Goal: Task Accomplishment & Management: Manage account settings

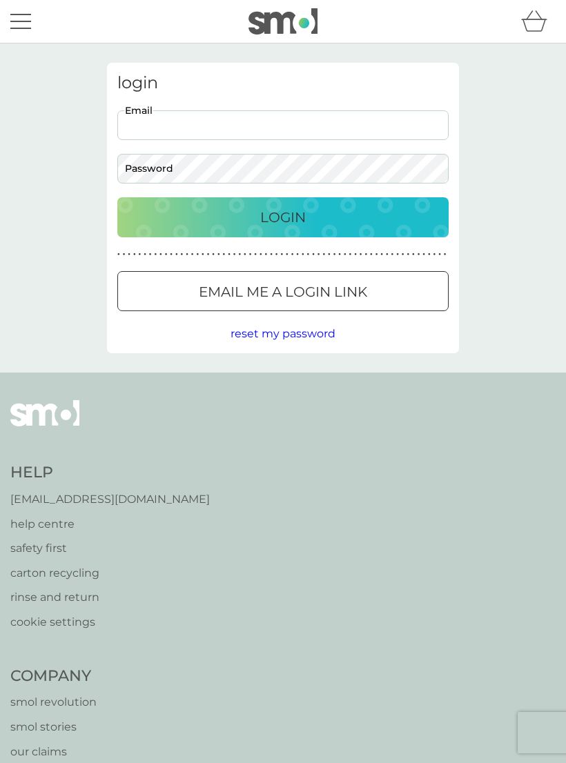
type input "[EMAIL_ADDRESS][DOMAIN_NAME]"
click at [283, 217] on button "Login" at bounding box center [282, 217] width 331 height 40
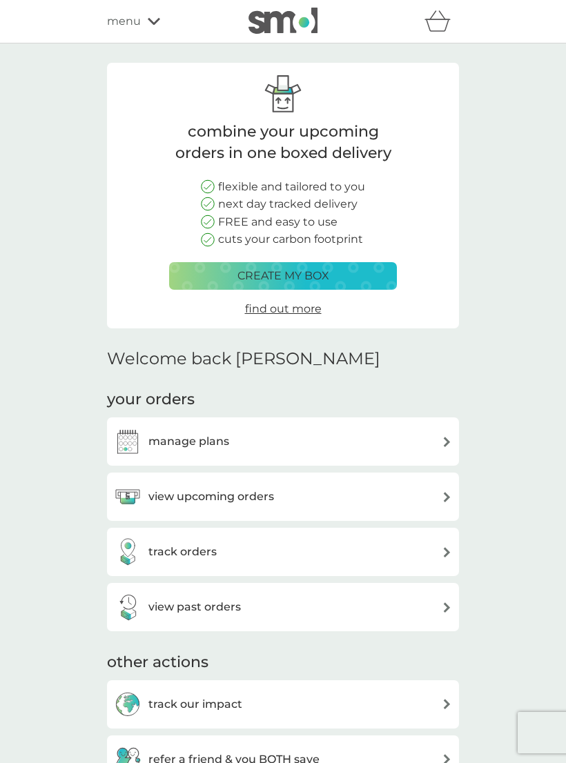
click at [393, 487] on div "view upcoming orders" at bounding box center [283, 497] width 338 height 28
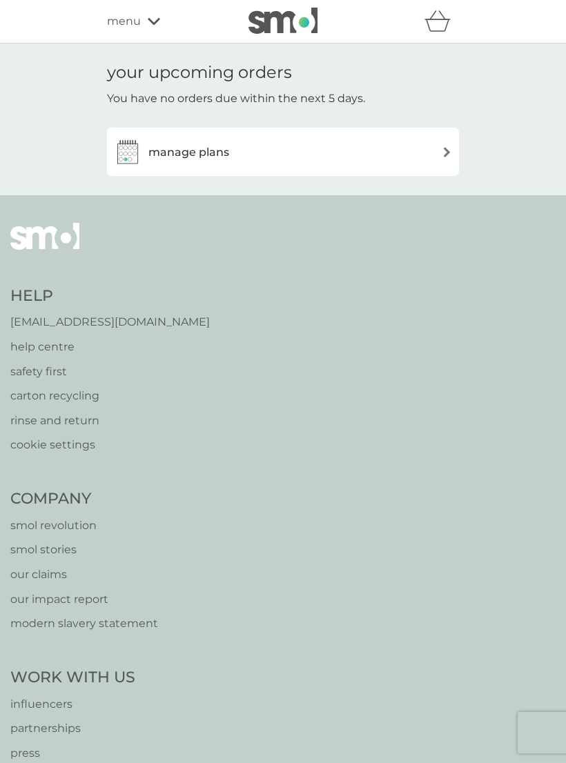
click at [448, 154] on img at bounding box center [447, 152] width 10 height 10
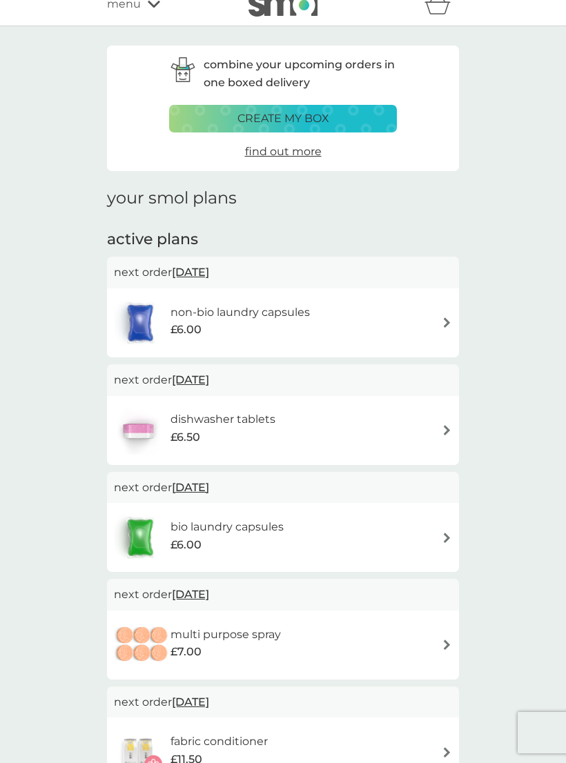
scroll to position [15, 0]
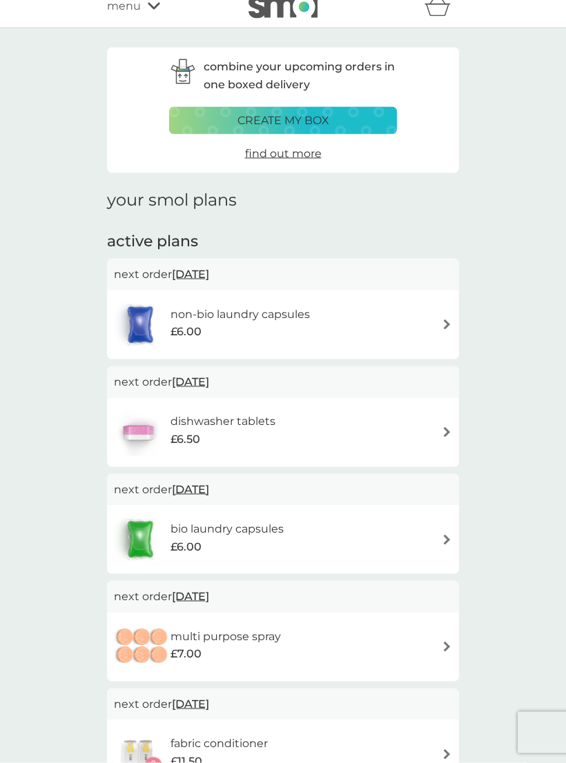
click at [449, 537] on img at bounding box center [447, 540] width 10 height 10
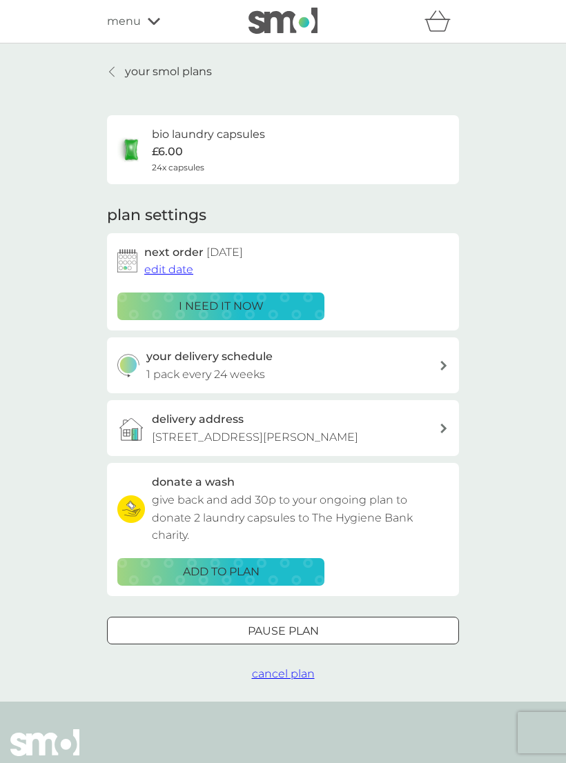
click at [180, 261] on button "edit date" at bounding box center [168, 270] width 49 height 18
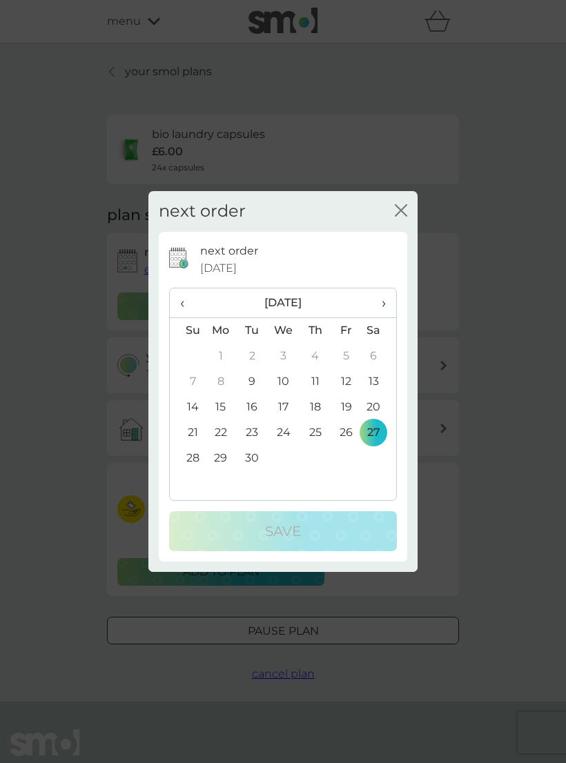
click at [402, 219] on button "close" at bounding box center [401, 211] width 12 height 14
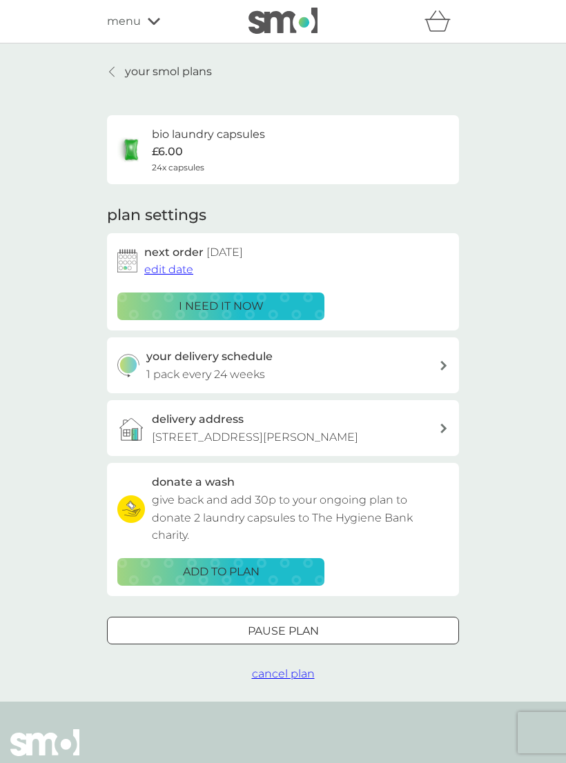
click at [191, 270] on span "edit date" at bounding box center [168, 269] width 49 height 13
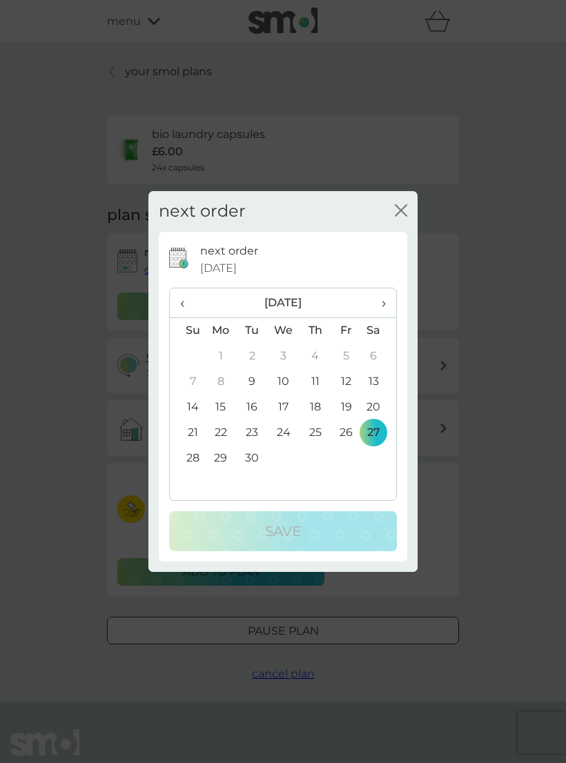
click at [224, 446] on td "22" at bounding box center [221, 433] width 32 height 26
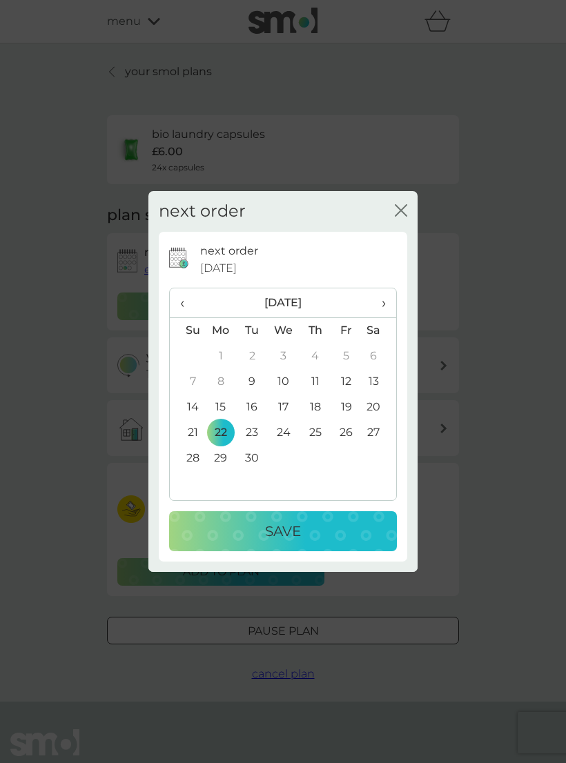
click at [307, 551] on button "Save" at bounding box center [283, 531] width 228 height 40
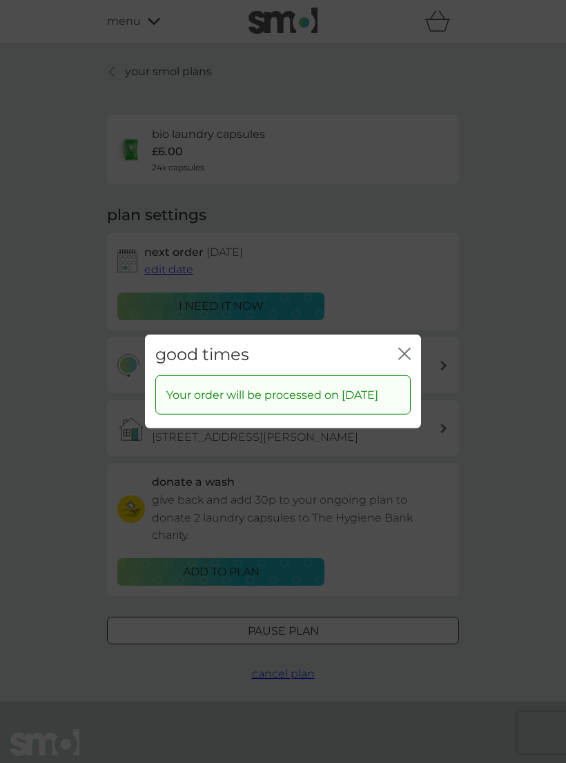
click at [541, 485] on div "good times close Your order will be processed on [DATE]" at bounding box center [283, 381] width 566 height 763
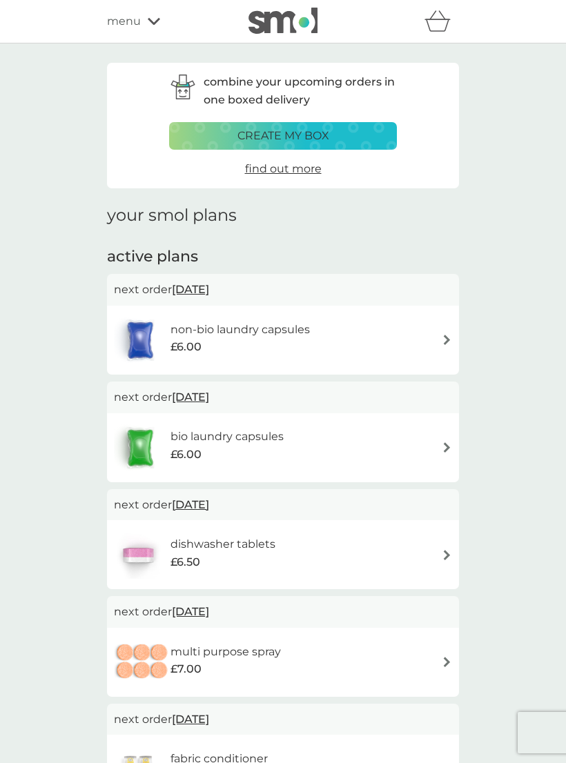
click at [355, 135] on div "create my box" at bounding box center [283, 136] width 210 height 18
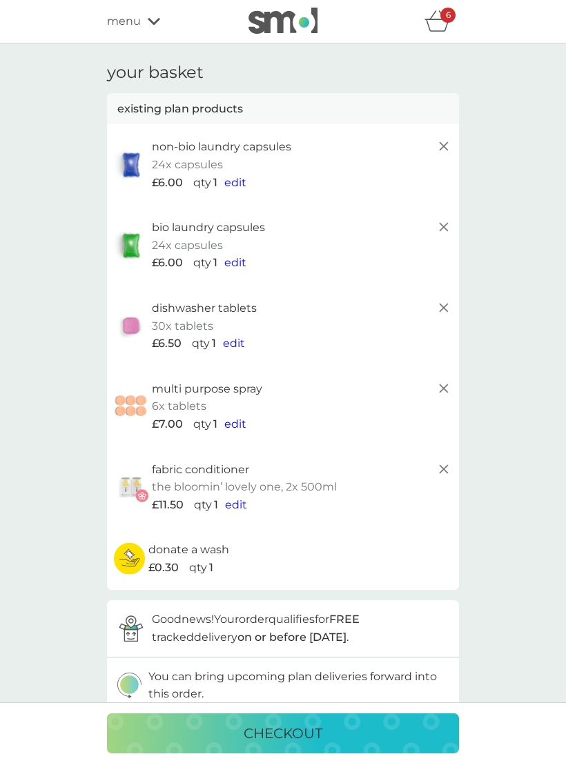
click at [450, 138] on icon at bounding box center [443, 146] width 17 height 17
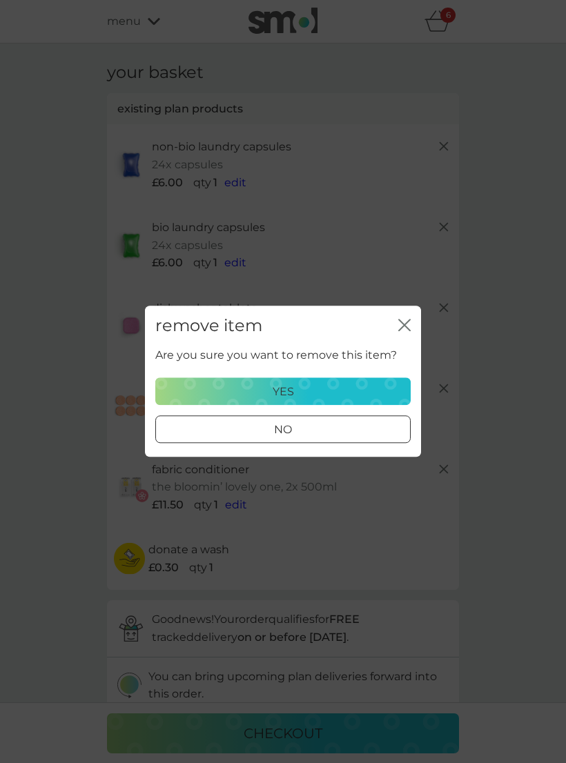
click at [340, 389] on div "yes" at bounding box center [282, 392] width 237 height 18
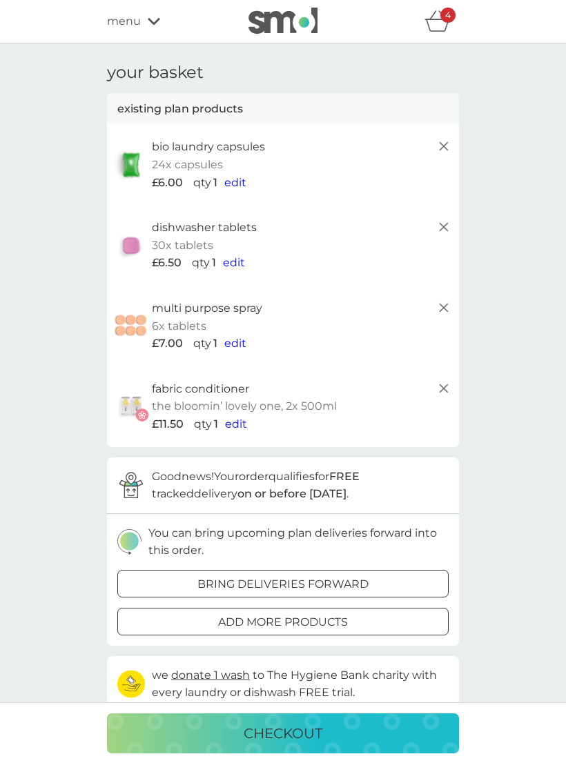
click at [442, 148] on line at bounding box center [444, 146] width 8 height 8
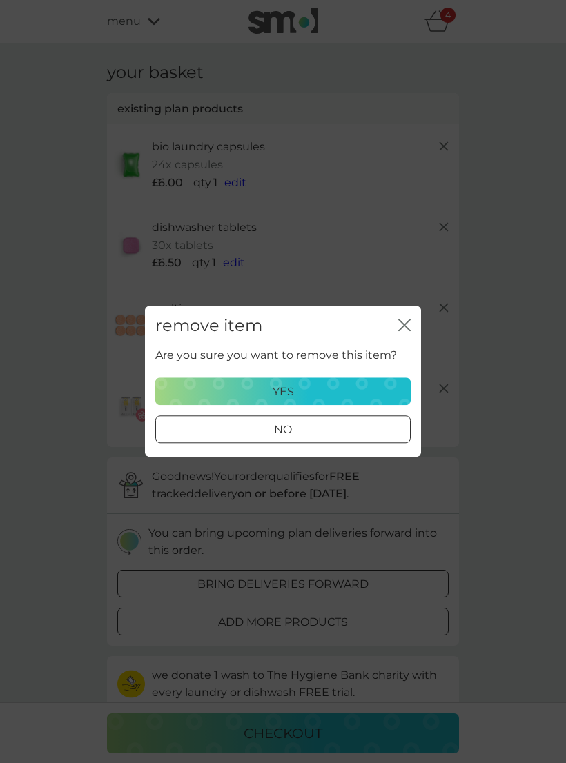
click at [346, 388] on div "yes" at bounding box center [282, 392] width 237 height 18
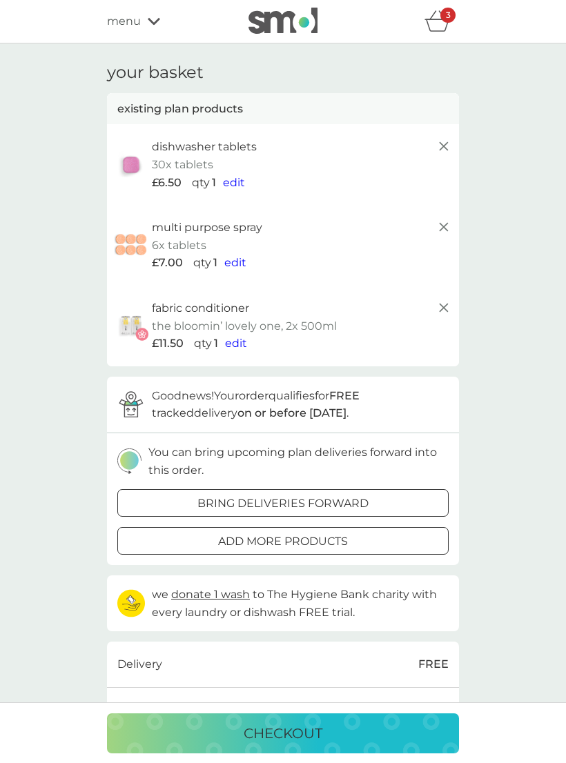
click at [439, 141] on icon at bounding box center [443, 146] width 17 height 17
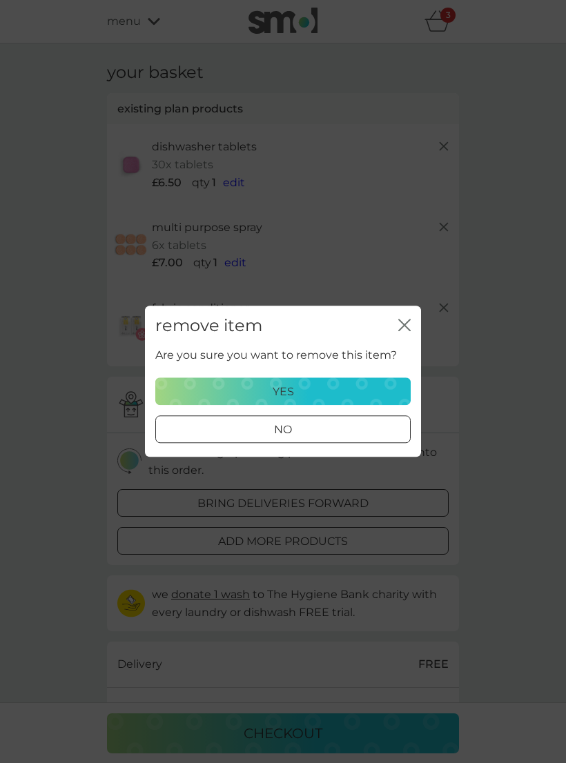
click at [319, 388] on div "yes" at bounding box center [282, 392] width 237 height 18
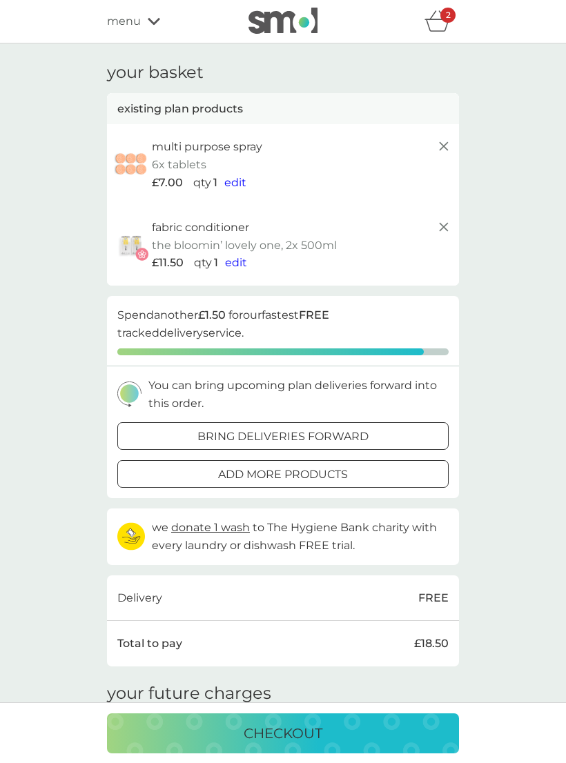
click at [443, 153] on icon at bounding box center [443, 146] width 17 height 17
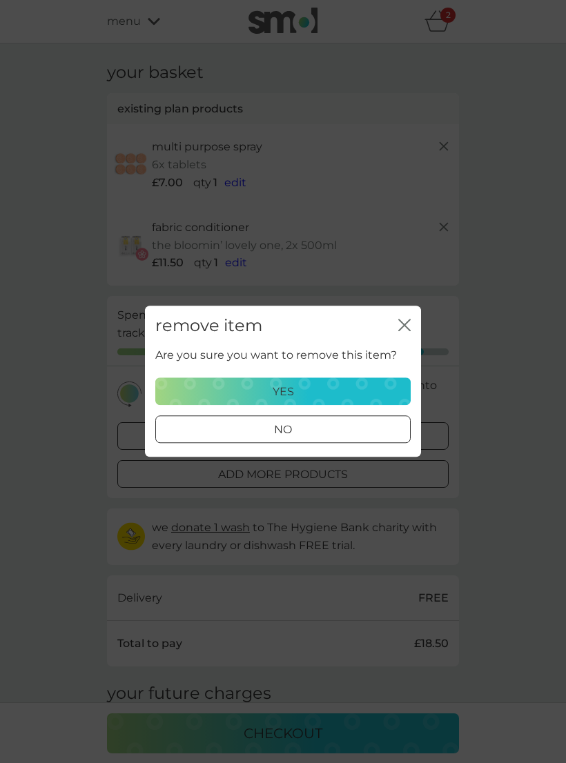
click at [344, 392] on div "yes" at bounding box center [282, 392] width 237 height 18
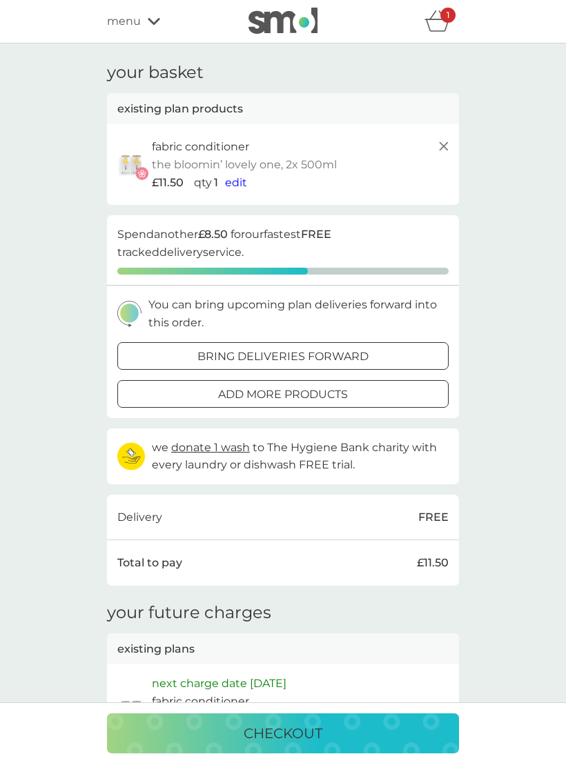
click at [440, 150] on icon at bounding box center [443, 146] width 17 height 17
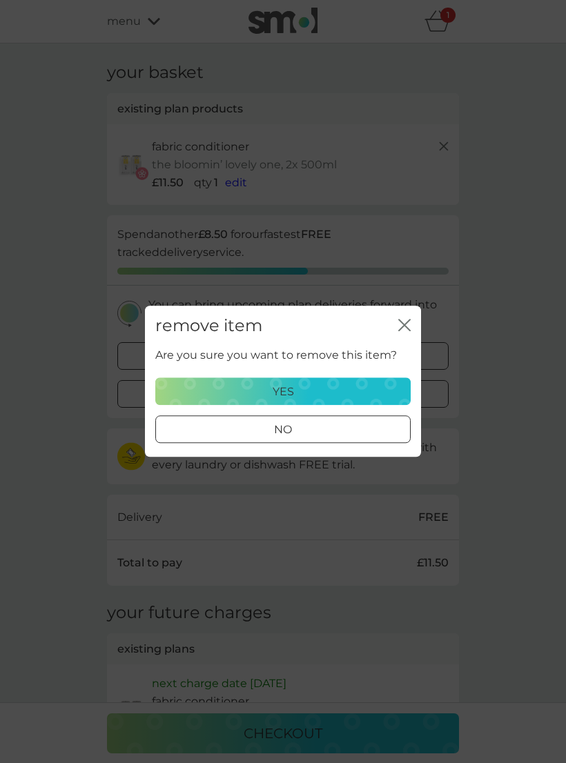
click at [315, 397] on div "yes" at bounding box center [282, 392] width 237 height 18
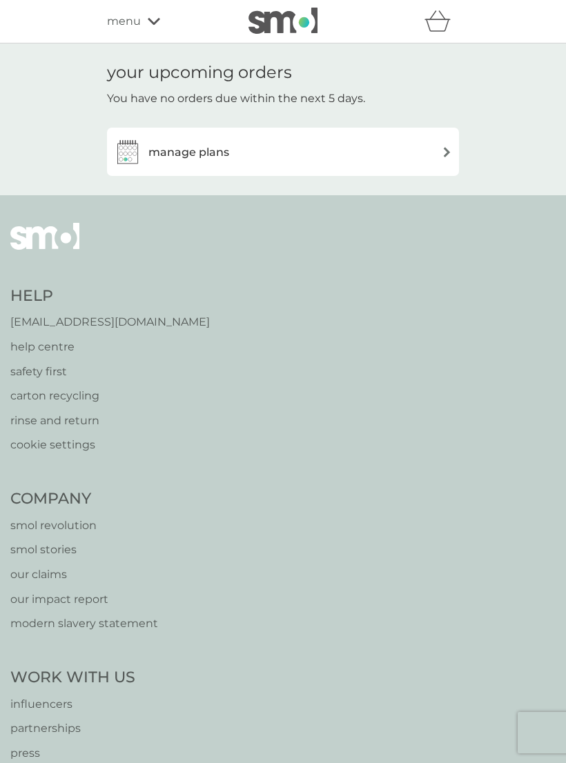
click at [448, 153] on img at bounding box center [447, 152] width 10 height 10
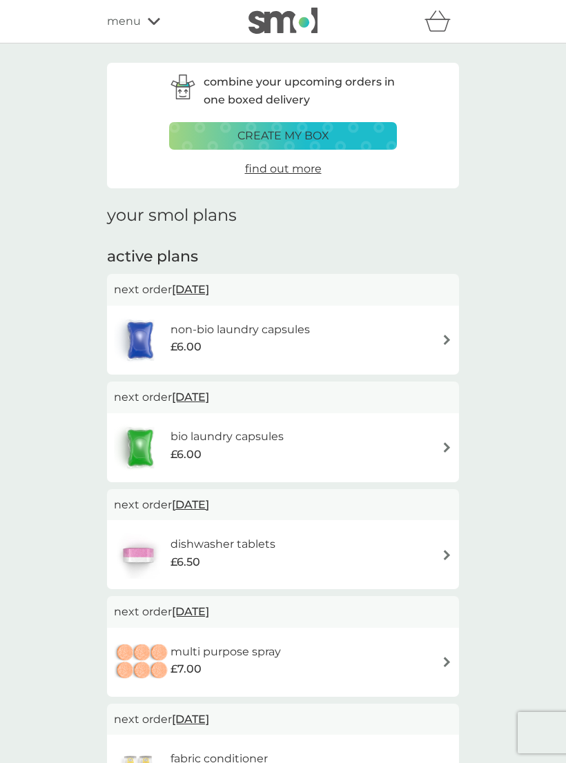
click at [173, 29] on div "menu" at bounding box center [165, 21] width 117 height 18
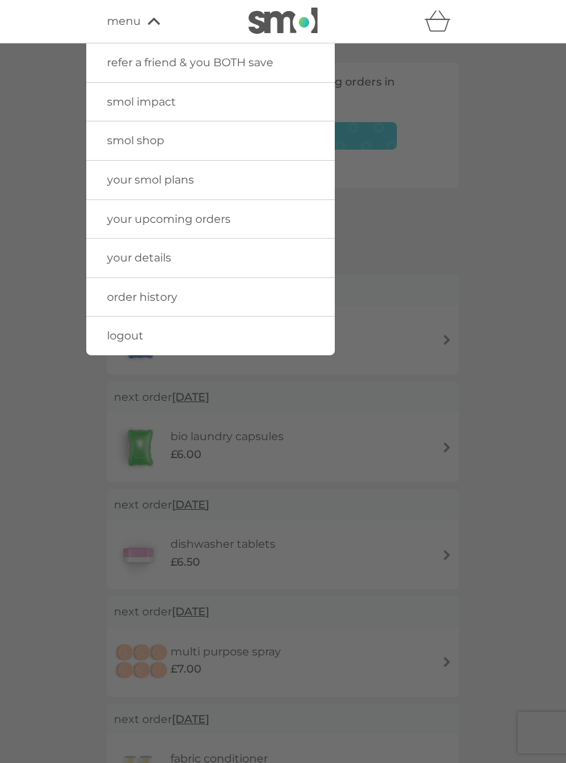
click at [136, 333] on span "logout" at bounding box center [125, 335] width 37 height 13
